Goal: Task Accomplishment & Management: Complete application form

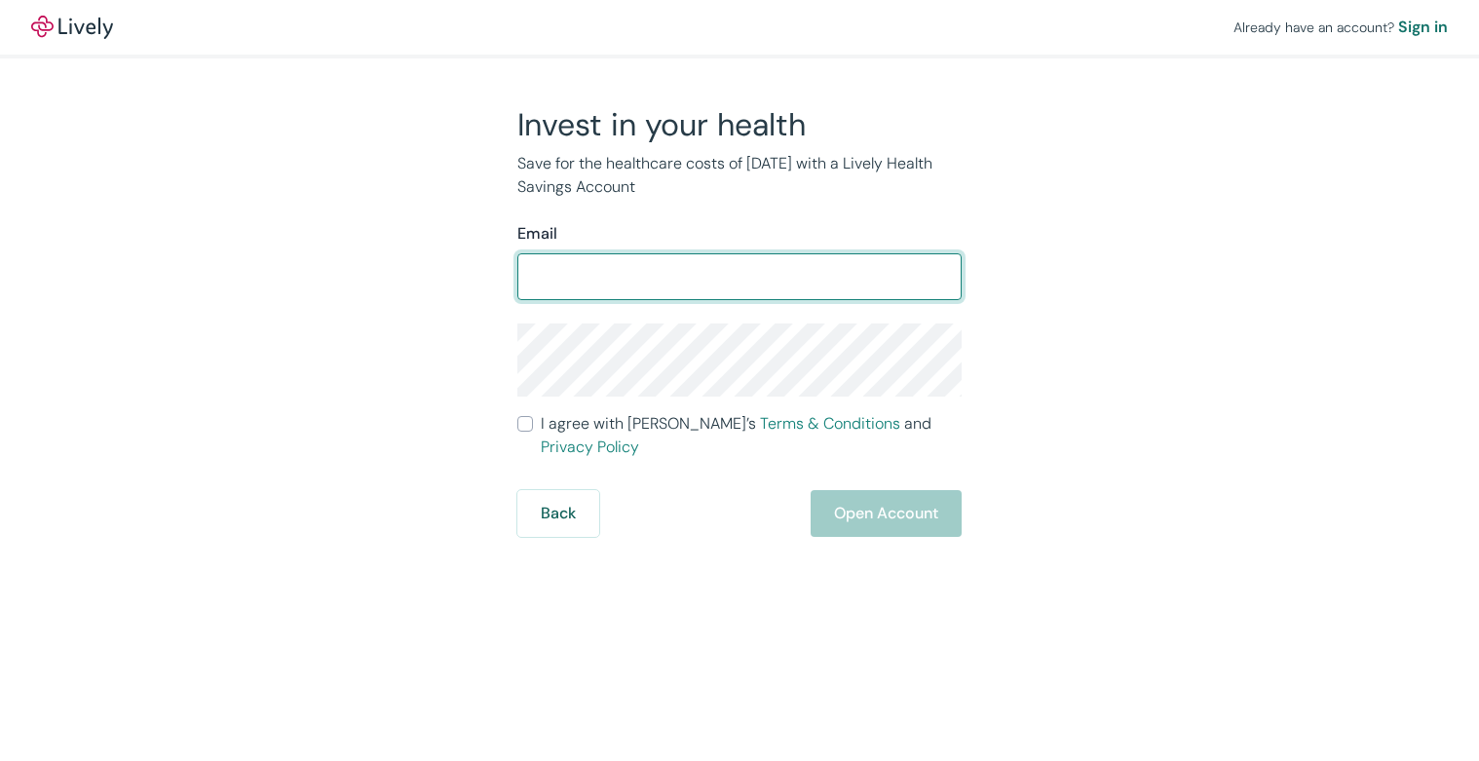
click at [689, 280] on input "Email" at bounding box center [739, 276] width 444 height 39
type input "[EMAIL_ADDRESS][DOMAIN_NAME]"
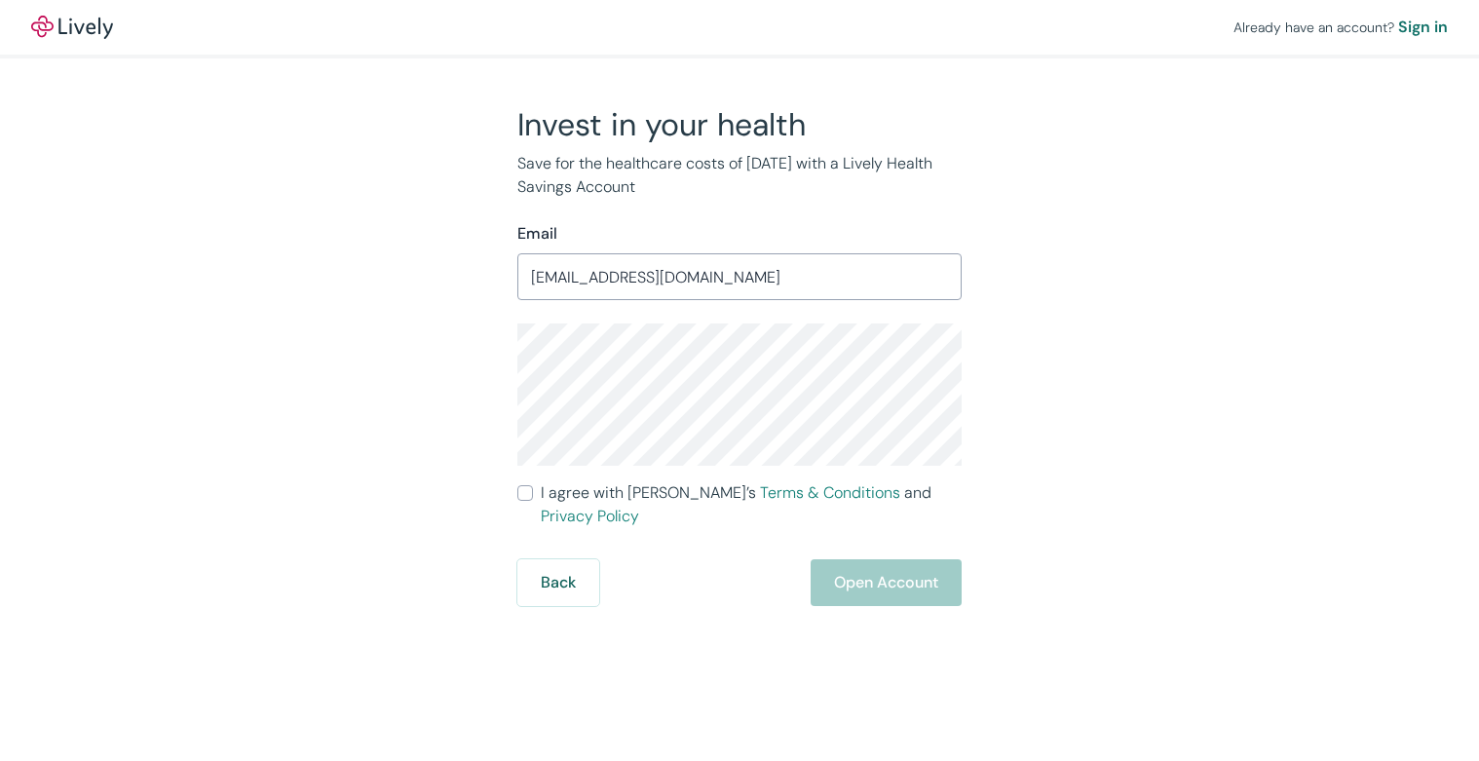
click at [93, 403] on div "Already have an account? Sign in Invest in your health Save for the healthcare …" at bounding box center [739, 303] width 1479 height 606
click at [525, 496] on input "I agree with Lively’s Terms & Conditions and Privacy Policy" at bounding box center [525, 493] width 16 height 16
checkbox input "true"
click at [861, 567] on button "Open Account" at bounding box center [886, 582] width 151 height 47
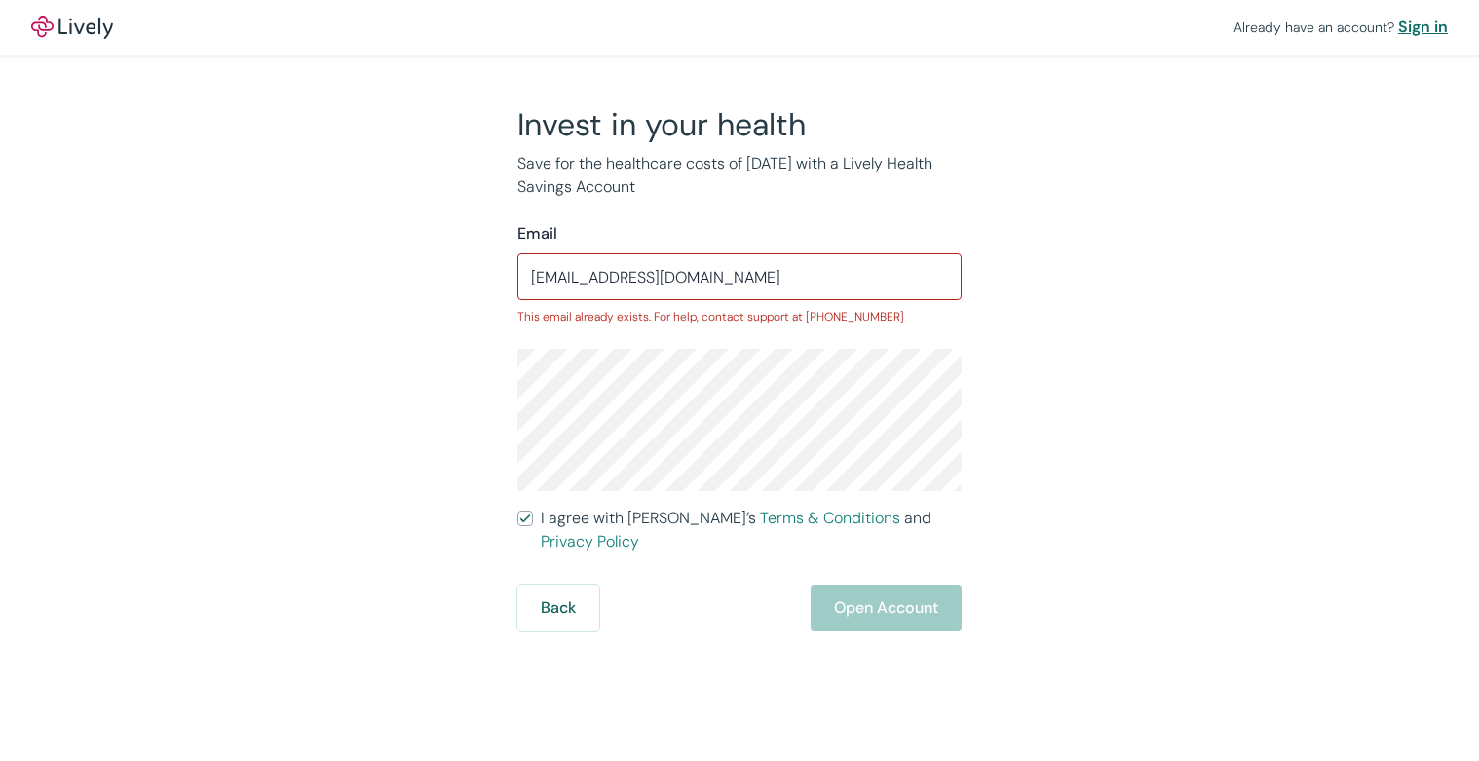
click at [1418, 32] on div "Sign in" at bounding box center [1423, 27] width 50 height 23
